Goal: Task Accomplishment & Management: Use online tool/utility

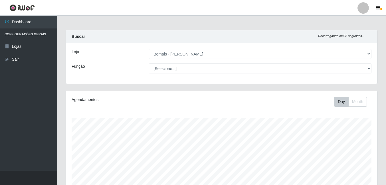
select select "230"
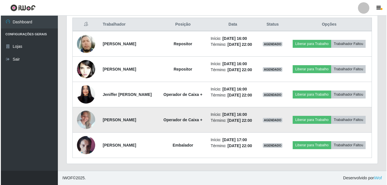
scroll to position [240, 0]
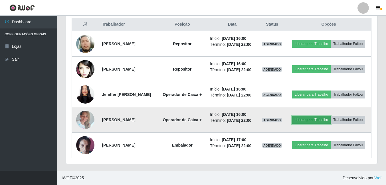
click at [321, 116] on button "Liberar para Trabalho" at bounding box center [311, 120] width 38 height 8
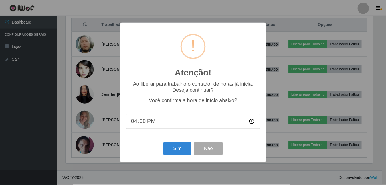
scroll to position [118, 308]
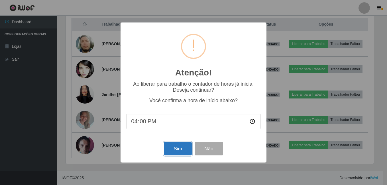
click at [169, 150] on button "Sim" at bounding box center [178, 148] width 28 height 13
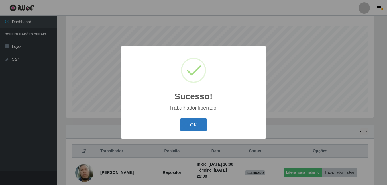
click at [194, 123] on button "OK" at bounding box center [193, 124] width 27 height 13
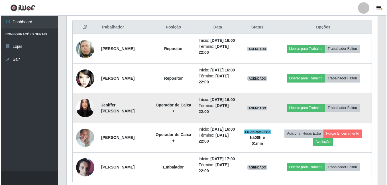
scroll to position [206, 0]
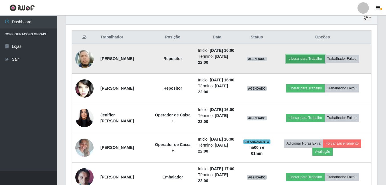
click at [300, 63] on button "Liberar para Trabalho" at bounding box center [305, 59] width 38 height 8
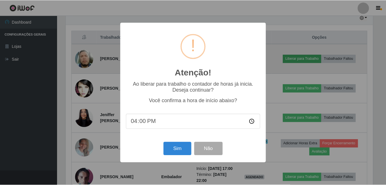
scroll to position [118, 308]
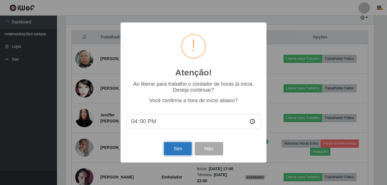
click at [179, 148] on button "Sim" at bounding box center [178, 148] width 28 height 13
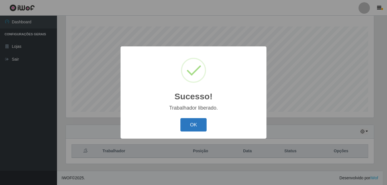
click at [196, 125] on button "OK" at bounding box center [193, 124] width 27 height 13
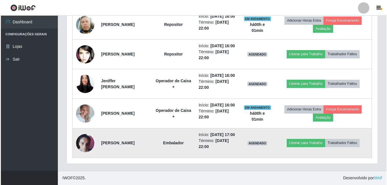
scroll to position [270, 0]
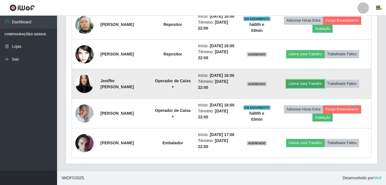
click at [300, 80] on button "Liberar para Trabalho" at bounding box center [305, 84] width 38 height 8
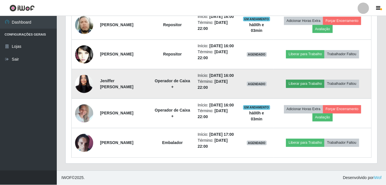
scroll to position [118, 308]
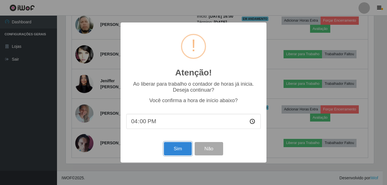
click at [175, 147] on button "Sim" at bounding box center [178, 148] width 28 height 13
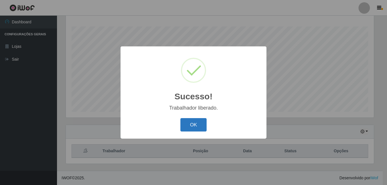
click at [191, 124] on button "OK" at bounding box center [193, 124] width 27 height 13
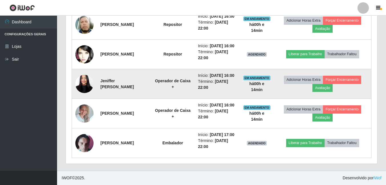
scroll to position [241, 0]
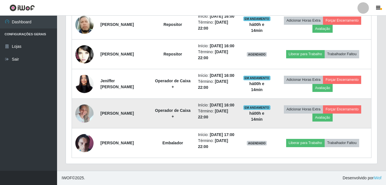
click at [85, 126] on img at bounding box center [84, 113] width 18 height 24
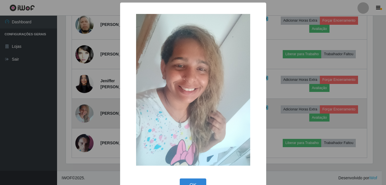
scroll to position [118, 308]
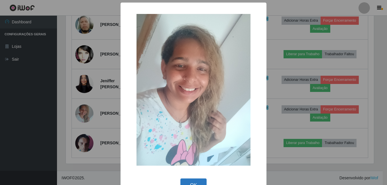
click at [184, 180] on button "OK" at bounding box center [193, 185] width 27 height 13
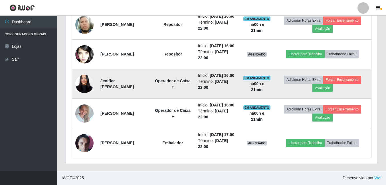
scroll to position [213, 0]
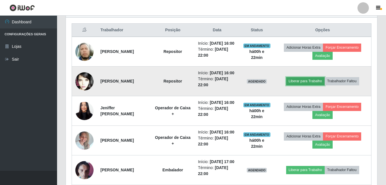
click at [303, 85] on button "Liberar para Trabalho" at bounding box center [305, 81] width 38 height 8
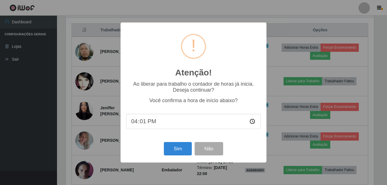
type input "16:18"
click at [184, 152] on button "Sim" at bounding box center [178, 148] width 28 height 13
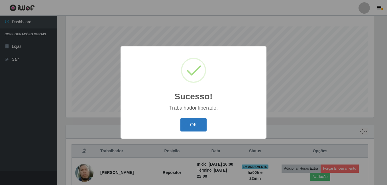
click at [199, 126] on button "OK" at bounding box center [193, 124] width 27 height 13
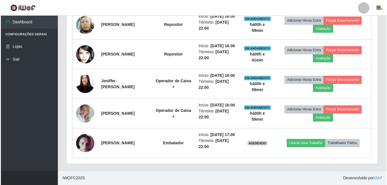
scroll to position [263, 0]
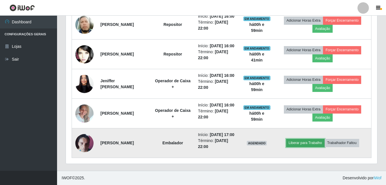
click at [313, 147] on button "Liberar para Trabalho" at bounding box center [305, 143] width 38 height 8
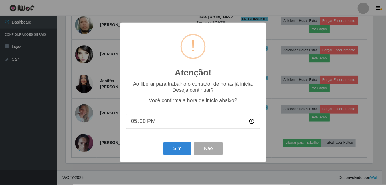
scroll to position [118, 308]
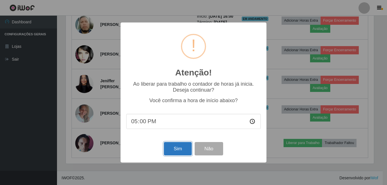
click at [178, 149] on button "Sim" at bounding box center [178, 148] width 28 height 13
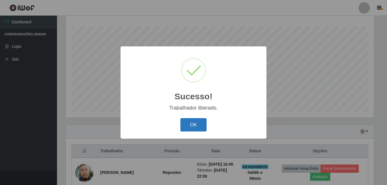
click at [187, 128] on button "OK" at bounding box center [193, 124] width 27 height 13
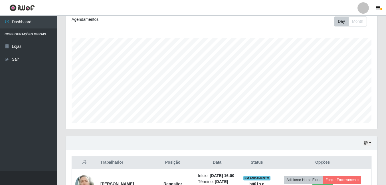
scroll to position [13, 0]
